Goal: Transaction & Acquisition: Purchase product/service

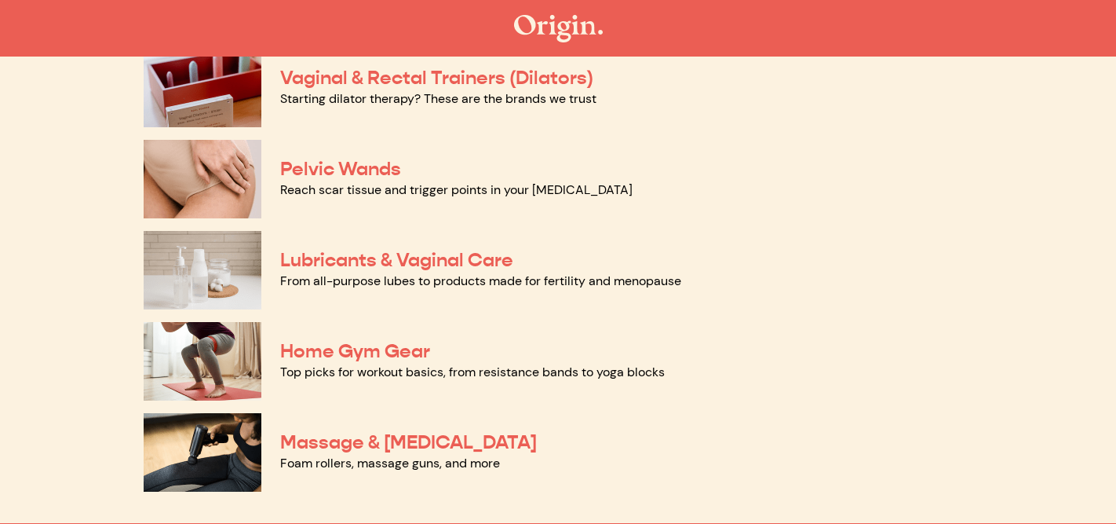
scroll to position [725, 0]
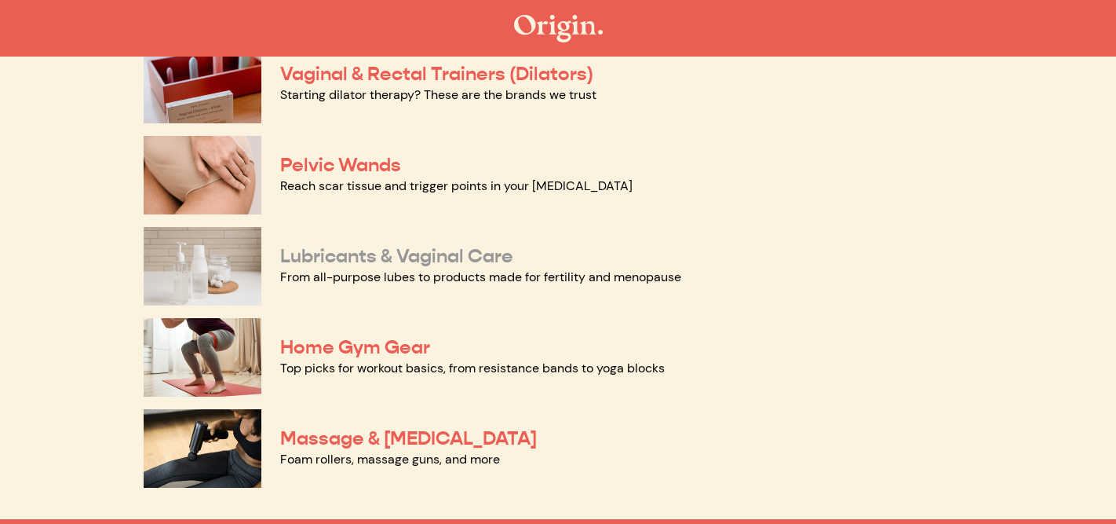
click at [424, 261] on link "Lubricants & Vaginal Care" at bounding box center [396, 256] width 233 height 24
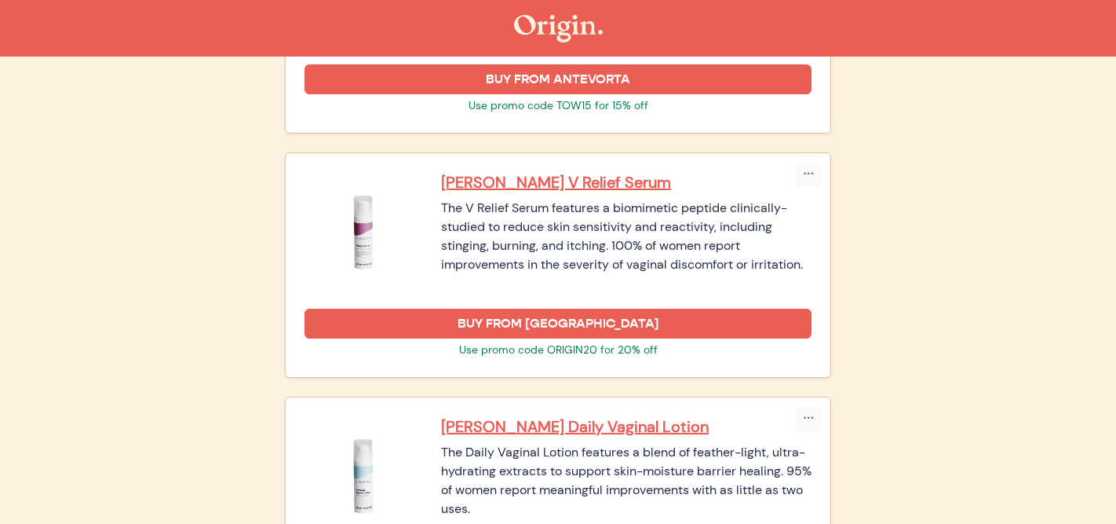
scroll to position [1697, 0]
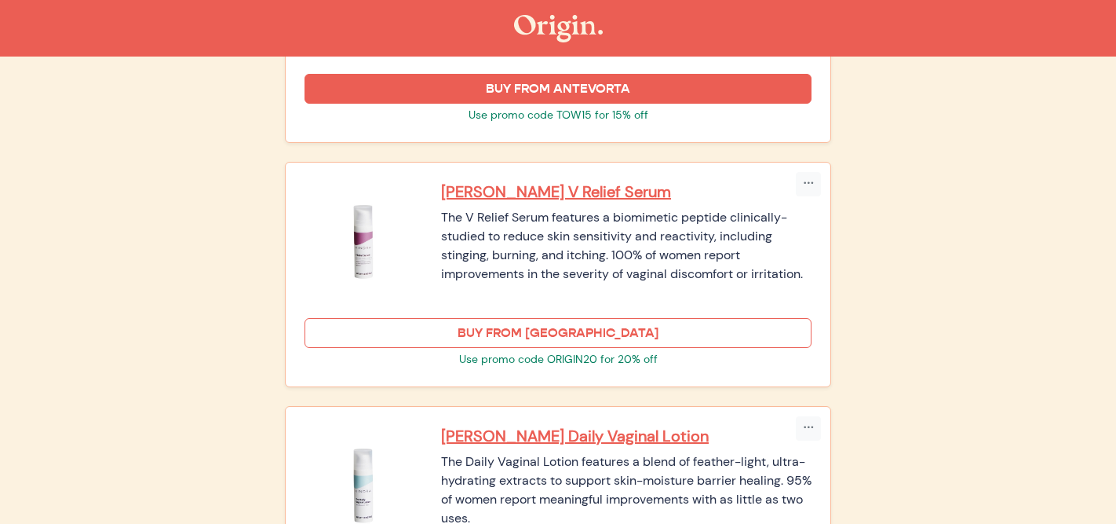
click at [593, 332] on link "BUY FROM [GEOGRAPHIC_DATA]" at bounding box center [558, 333] width 507 height 30
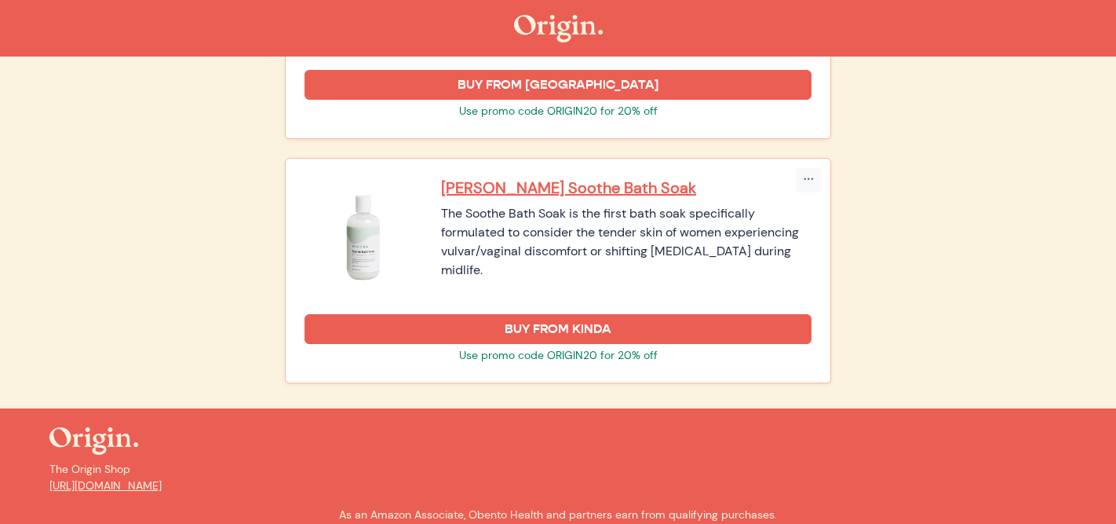
scroll to position [2191, 0]
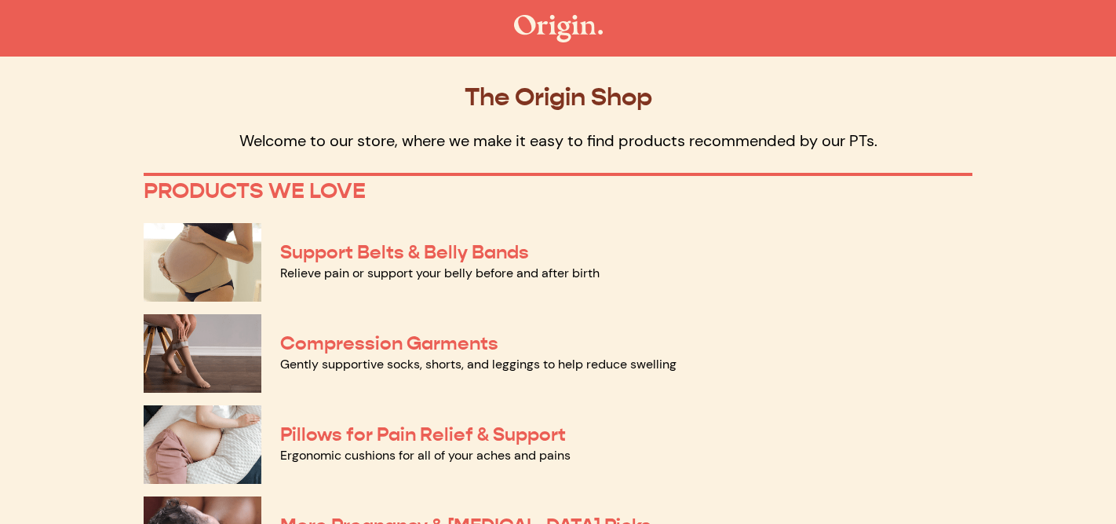
scroll to position [725, 0]
